Goal: Task Accomplishment & Management: Manage account settings

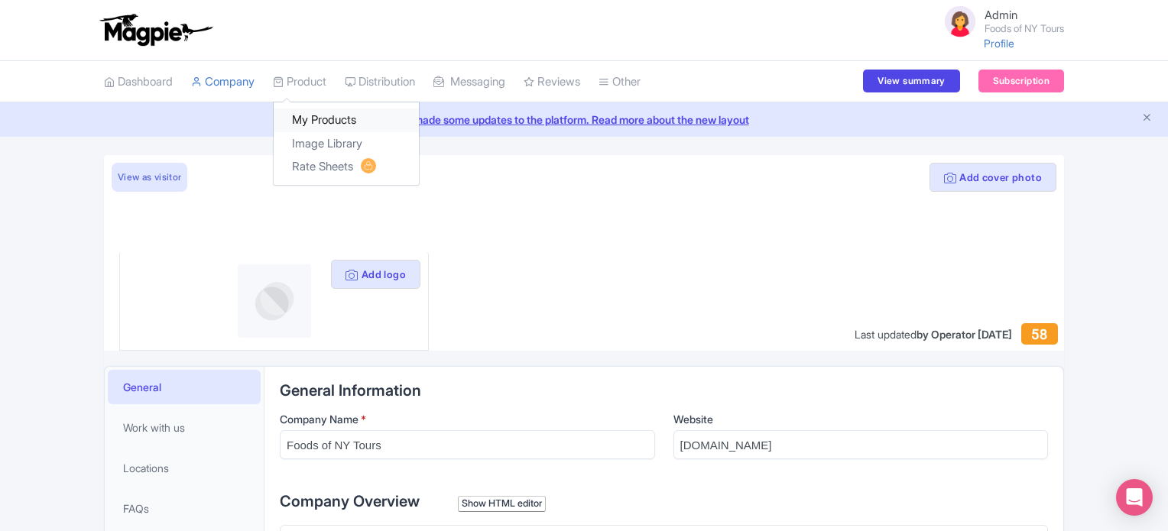
click at [313, 114] on link "My Products" at bounding box center [346, 121] width 145 height 24
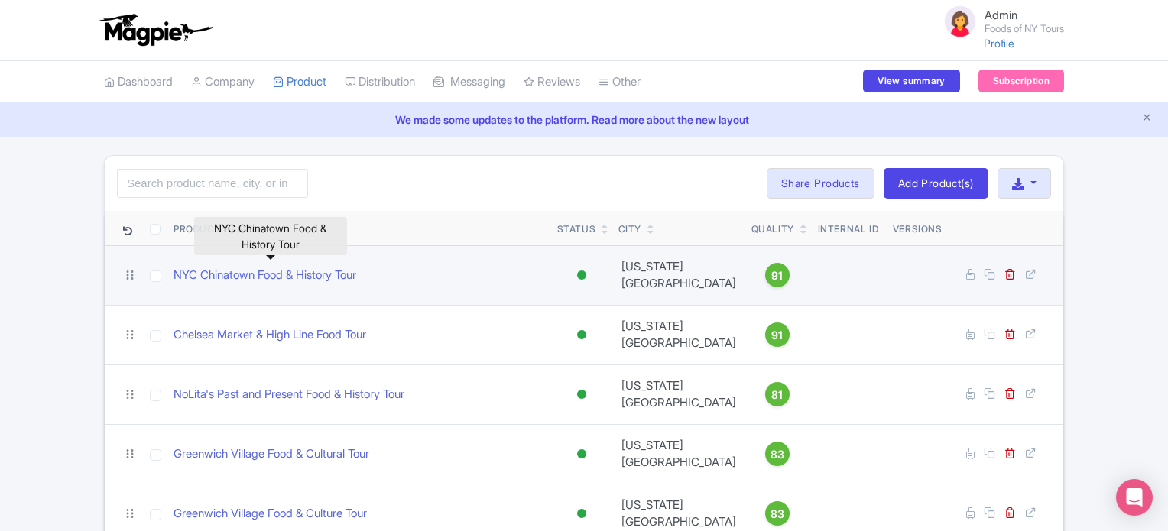
click at [211, 268] on link "NYC Chinatown Food & History Tour" at bounding box center [264, 276] width 183 height 18
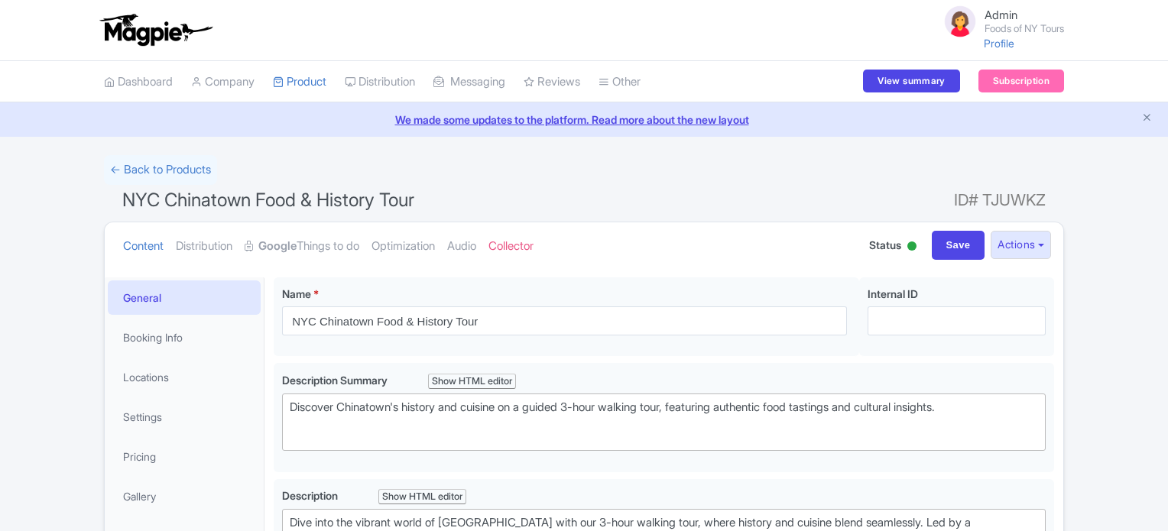
type trix-editor "<div>Dive into the vibrant world of [GEOGRAPHIC_DATA] with our 3-hour walking t…"
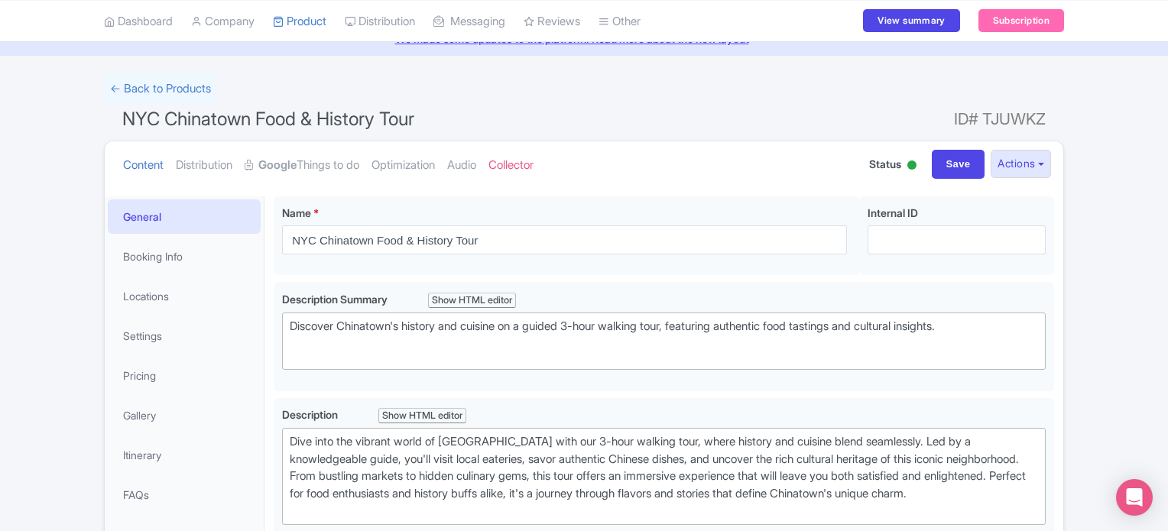
scroll to position [81, 0]
click at [147, 421] on link "Gallery" at bounding box center [184, 415] width 153 height 34
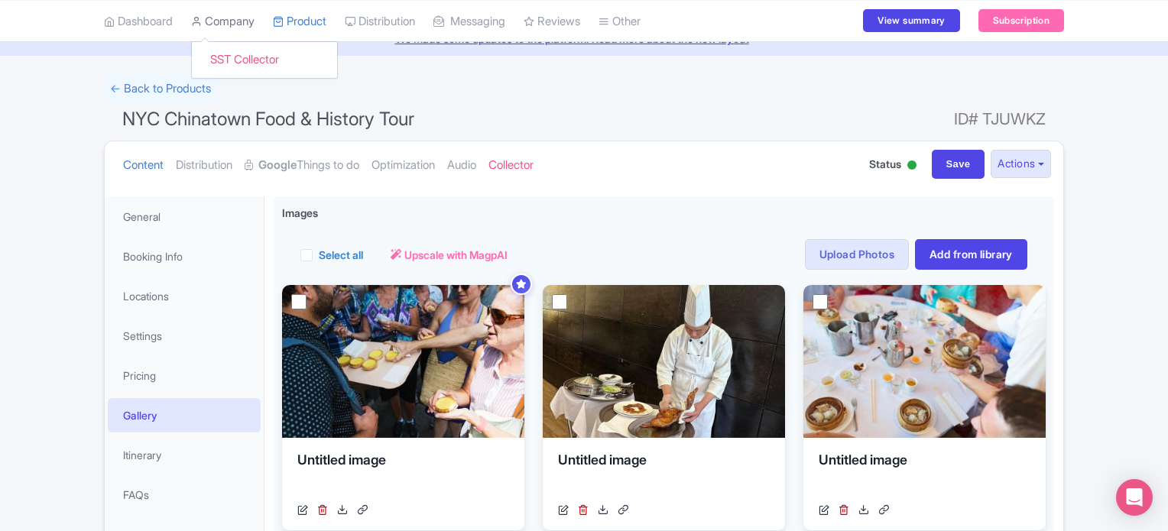
click at [219, 24] on link "Company" at bounding box center [222, 21] width 63 height 42
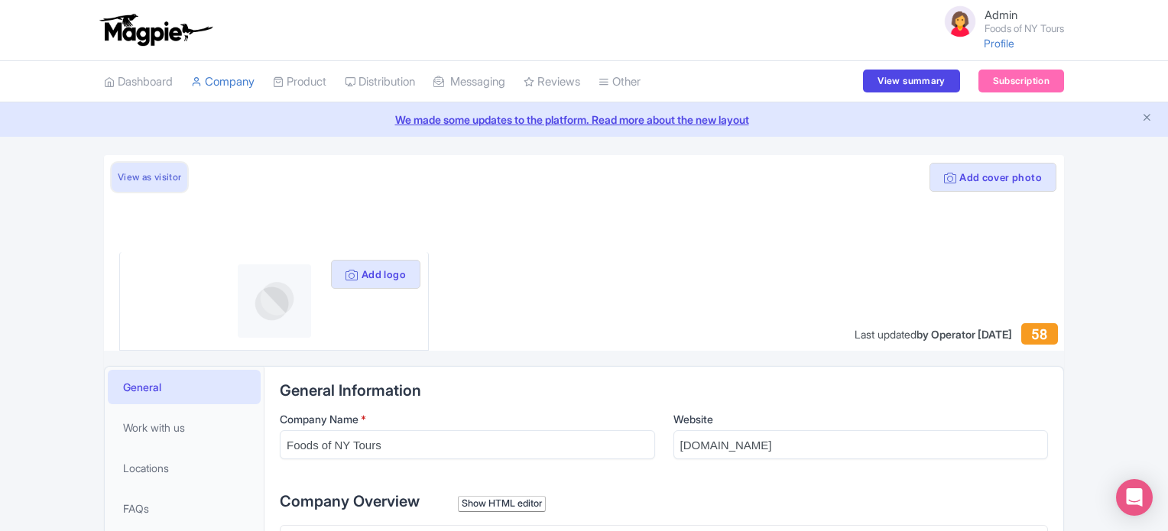
click at [138, 178] on link "View as visitor" at bounding box center [150, 177] width 76 height 29
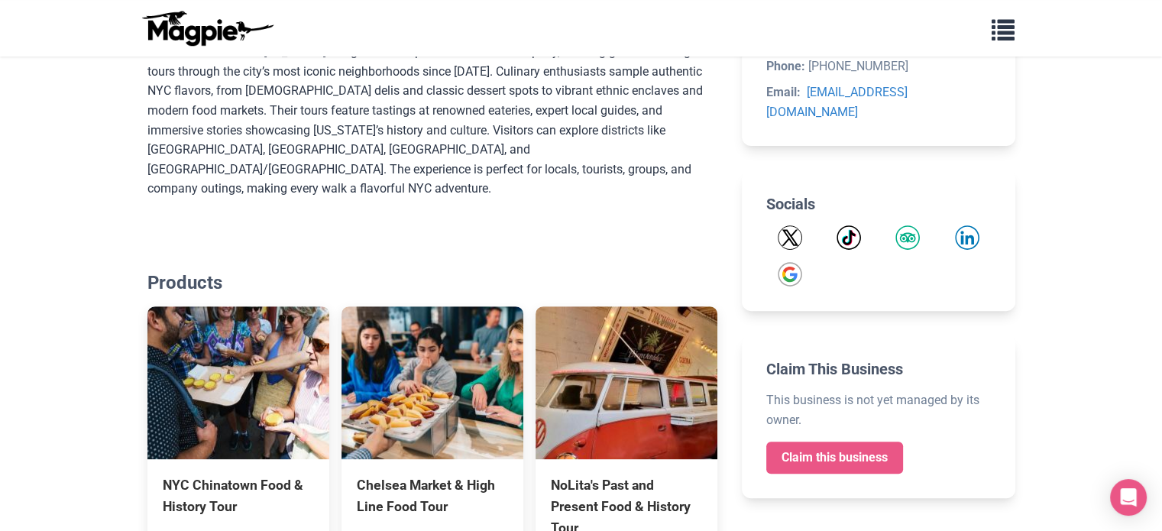
scroll to position [459, 0]
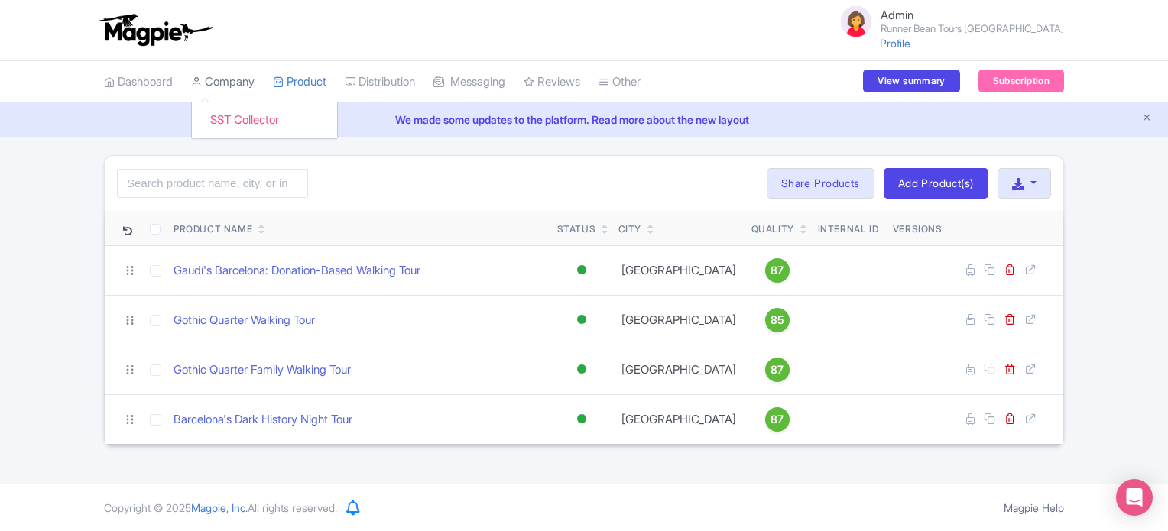
click at [229, 79] on link "Company" at bounding box center [222, 82] width 63 height 42
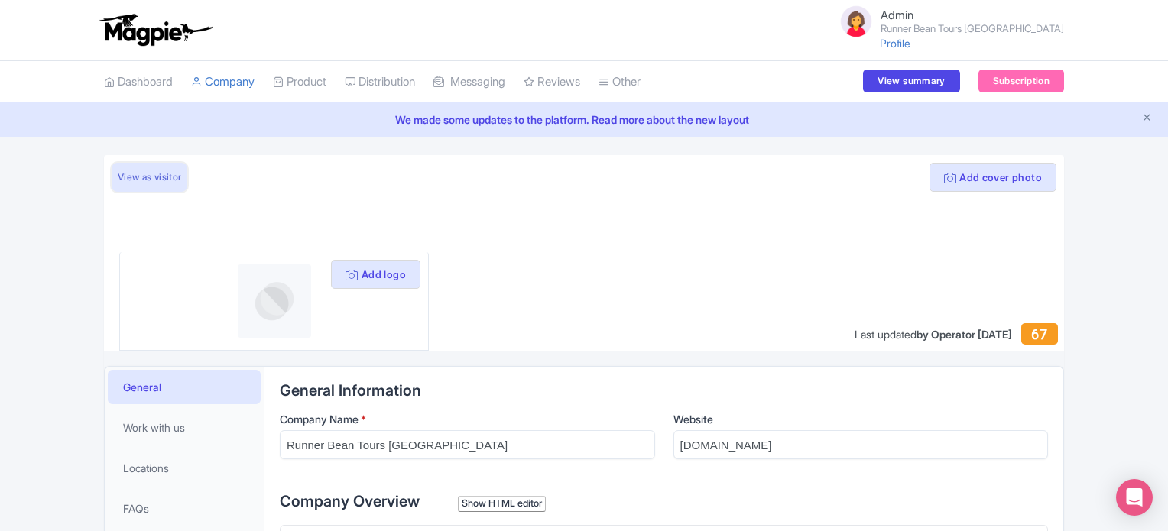
click at [150, 178] on link "View as visitor" at bounding box center [150, 177] width 76 height 29
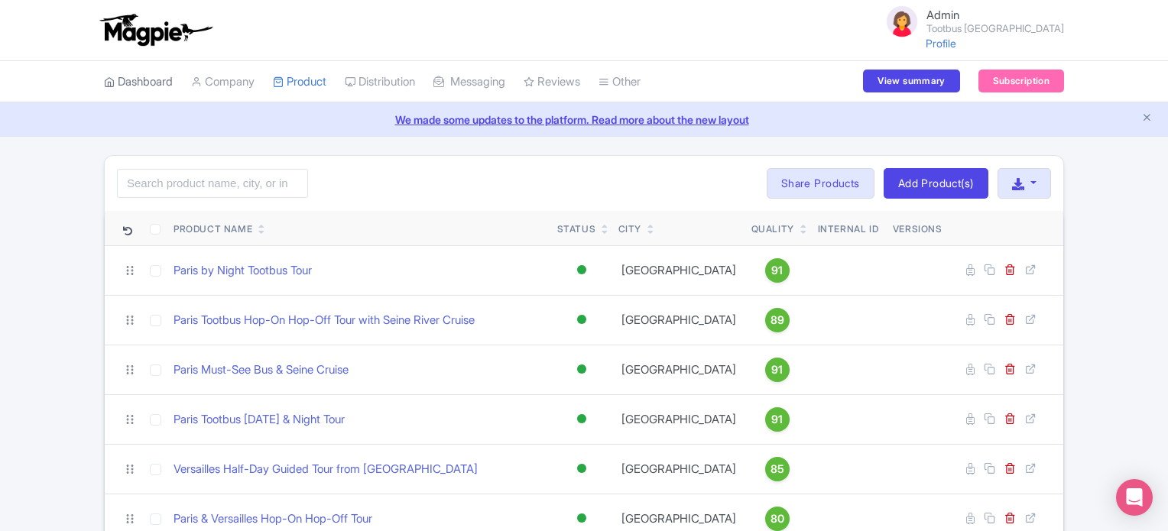
click at [141, 79] on link "Dashboard" at bounding box center [138, 82] width 69 height 42
